Goal: Transaction & Acquisition: Purchase product/service

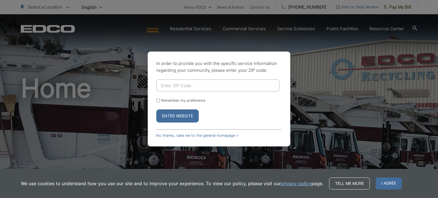
click at [191, 86] on input "Enter ZIP Code" at bounding box center [217, 86] width 123 height 12
type input "91950"
click at [156, 100] on input "Remember my preference" at bounding box center [158, 101] width 4 height 4
checkbox input "true"
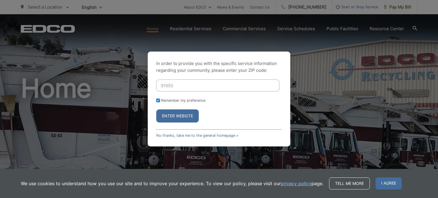
click at [186, 117] on button "Enter Website" at bounding box center [177, 116] width 42 height 13
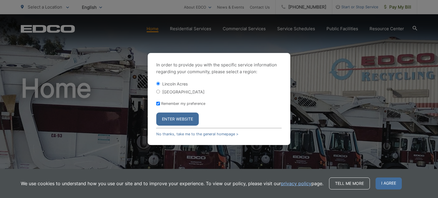
click at [158, 92] on input "[GEOGRAPHIC_DATA]" at bounding box center [158, 92] width 4 height 4
radio input "true"
click at [188, 118] on button "Enter Website" at bounding box center [177, 119] width 42 height 13
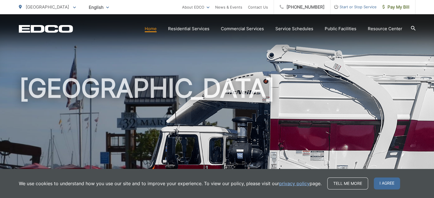
click at [390, 182] on span "I agree" at bounding box center [387, 184] width 26 height 12
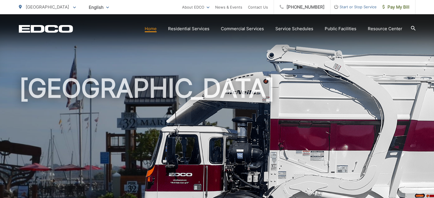
click at [234, 42] on div "[GEOGRAPHIC_DATA]" at bounding box center [217, 131] width 396 height 235
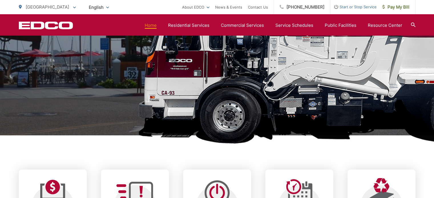
scroll to position [200, 0]
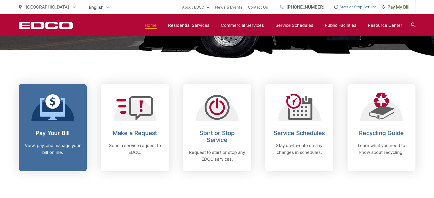
click at [51, 140] on div "Pay Your Bill View, pay, and manage your bill online." at bounding box center [53, 143] width 56 height 26
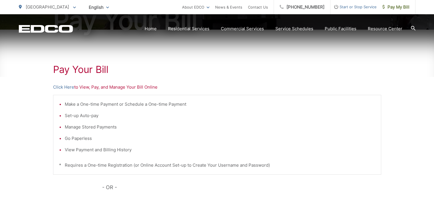
scroll to position [114, 0]
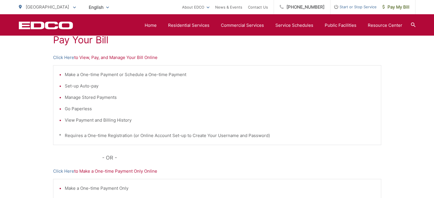
click at [67, 88] on li "Set-up Auto-pay" at bounding box center [220, 86] width 310 height 7
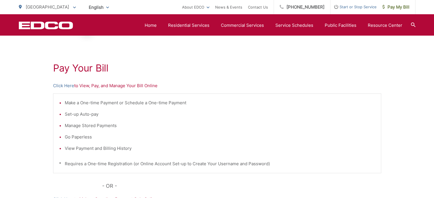
scroll to position [86, 0]
click at [138, 86] on p "Click Here to View, Pay, and Manage Your Bill Online" at bounding box center [217, 86] width 328 height 7
click at [68, 86] on link "Click Here" at bounding box center [63, 86] width 21 height 7
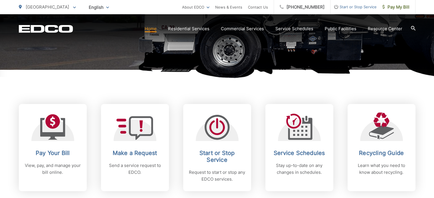
scroll to position [200, 0]
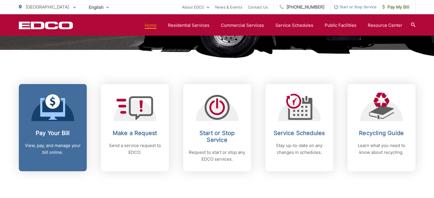
click at [51, 134] on h2 "Pay Your Bill" at bounding box center [53, 133] width 56 height 7
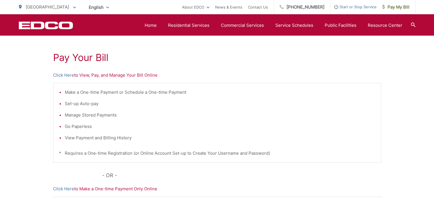
scroll to position [86, 0]
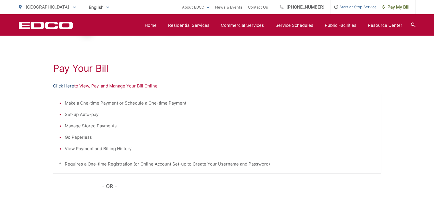
click at [60, 86] on link "Click Here" at bounding box center [63, 86] width 21 height 7
